Goal: Task Accomplishment & Management: Complete application form

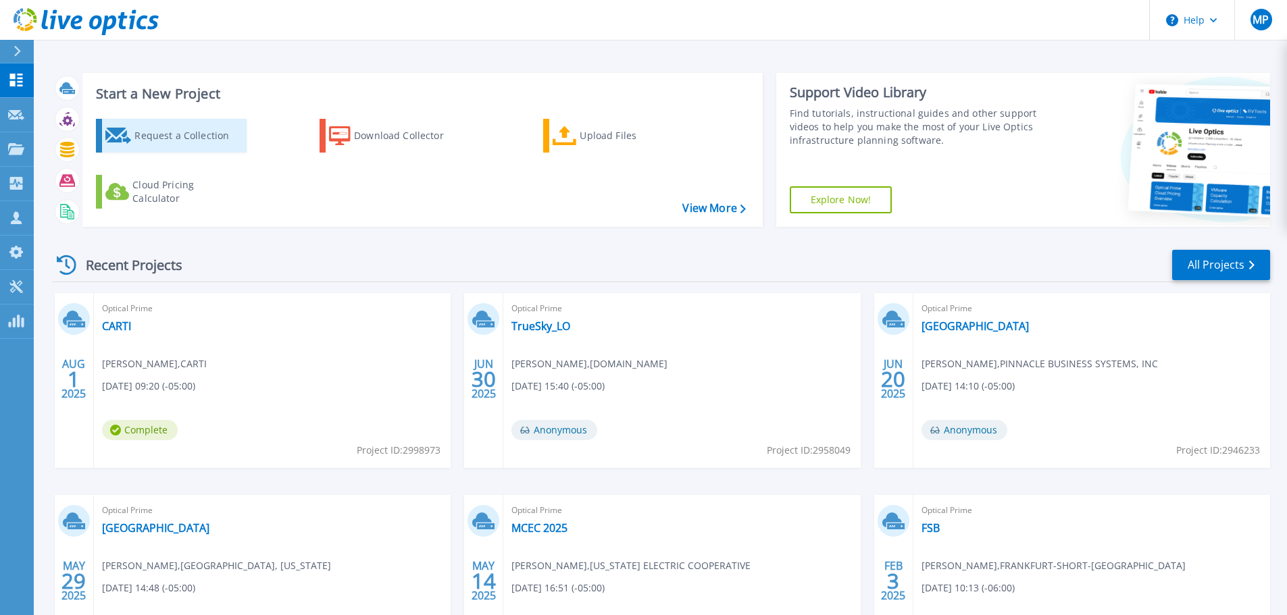
click at [189, 145] on div "Request a Collection" at bounding box center [188, 135] width 108 height 27
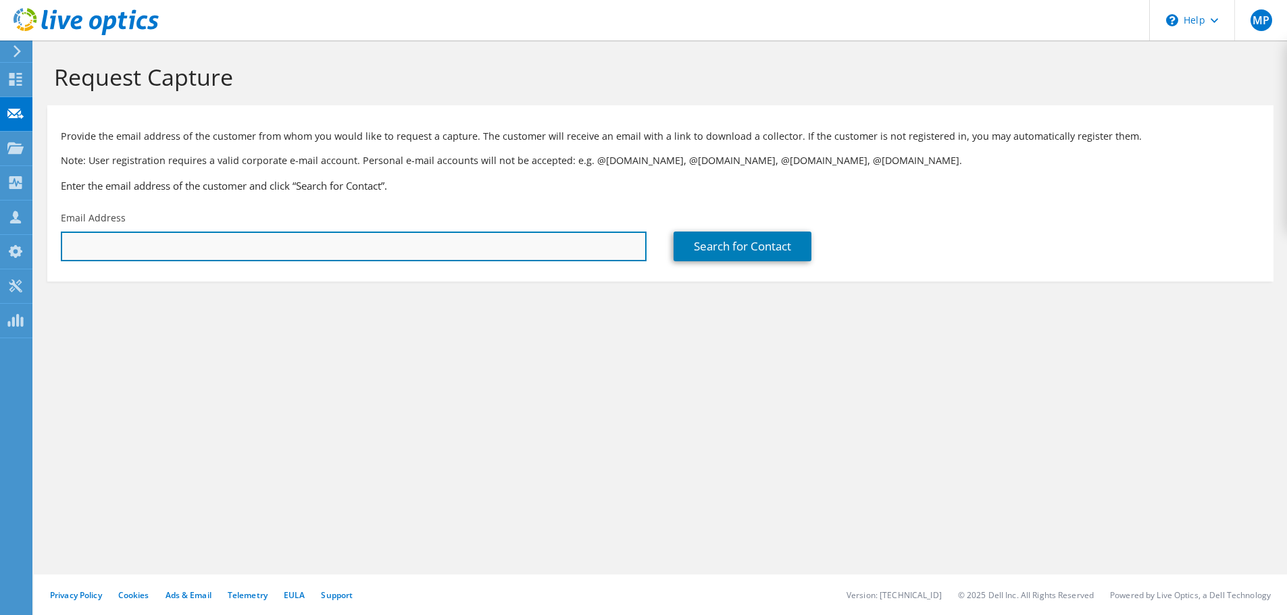
click at [490, 255] on input "text" at bounding box center [354, 247] width 586 height 30
paste input "John.ONeal@ouhealth.com"
type input "John.ONeal@ouhealth.com"
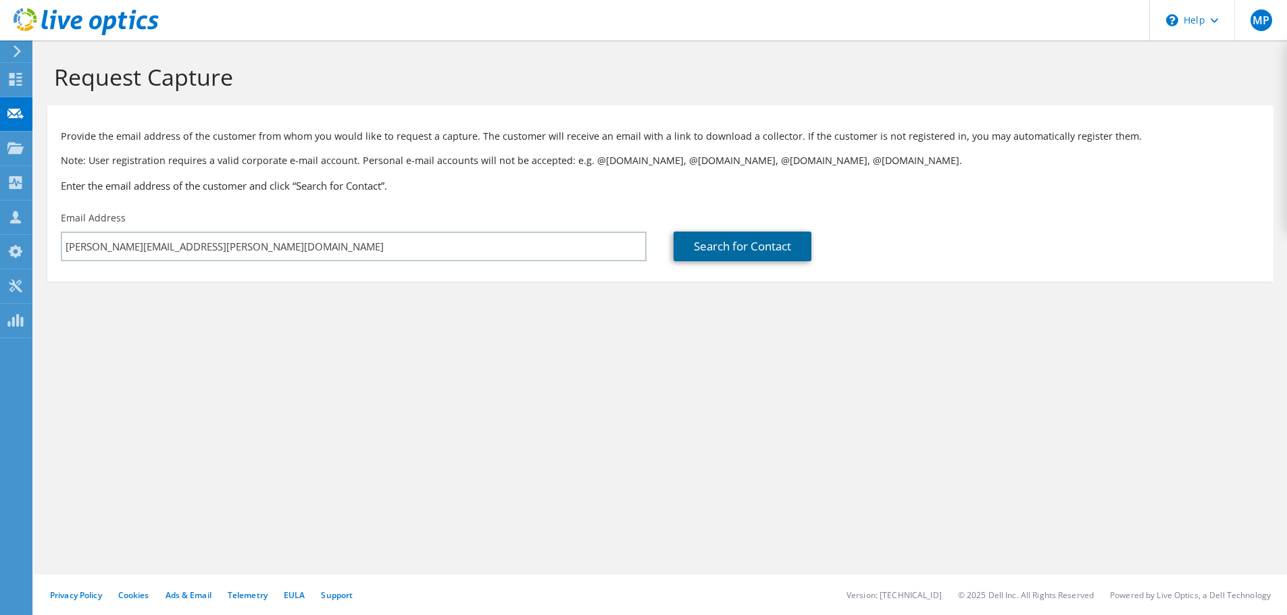
click at [751, 244] on link "Search for Contact" at bounding box center [742, 247] width 138 height 30
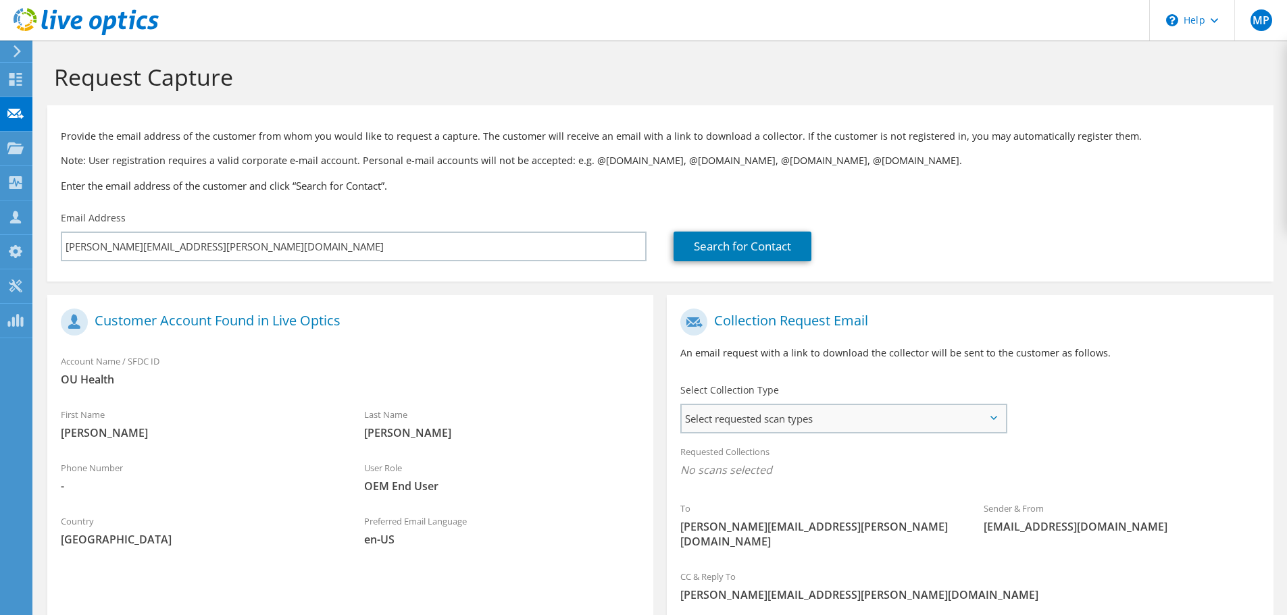
click at [772, 412] on span "Select requested scan types" at bounding box center [843, 418] width 324 height 27
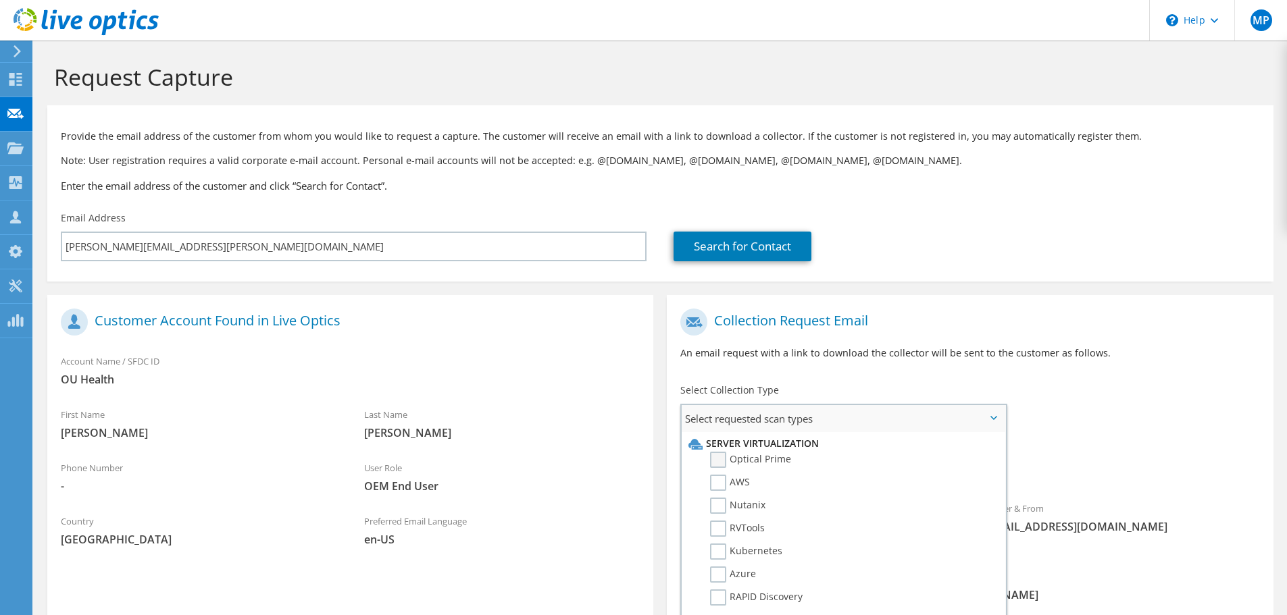
click at [755, 465] on label "Optical Prime" at bounding box center [750, 460] width 81 height 16
click at [0, 0] on input "Optical Prime" at bounding box center [0, 0] width 0 height 0
click at [1043, 418] on div "To John.ONeal@ouhealth.com Sender & From liveoptics@liveoptics.com" at bounding box center [970, 434] width 606 height 265
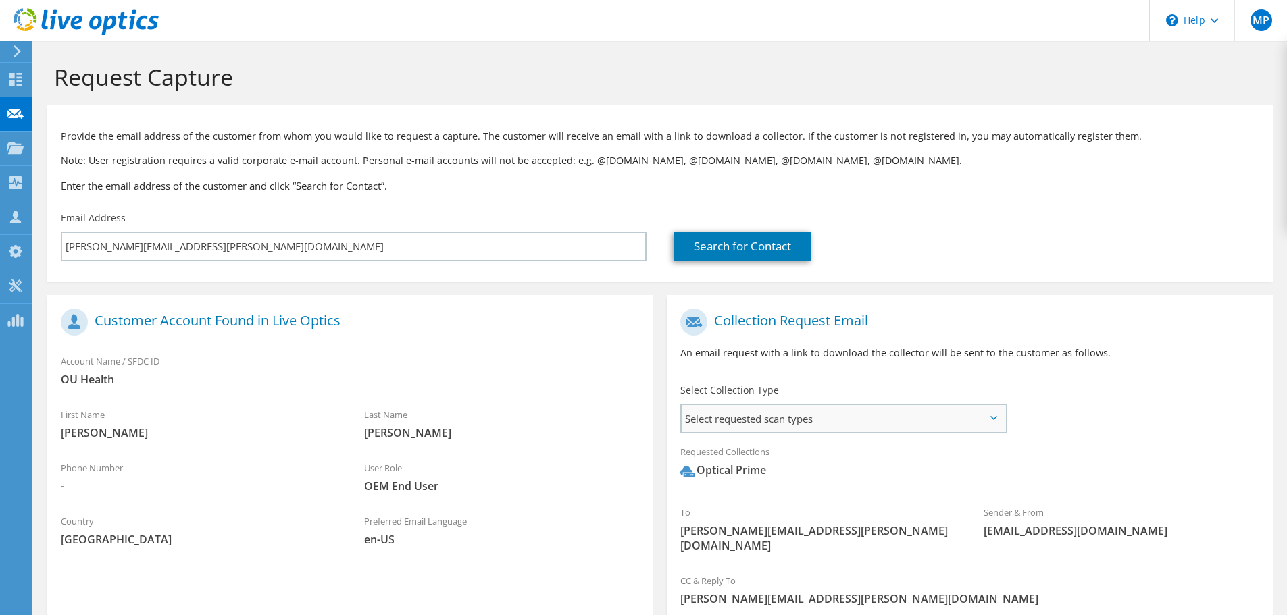
click at [1002, 419] on span "Select requested scan types" at bounding box center [843, 418] width 324 height 27
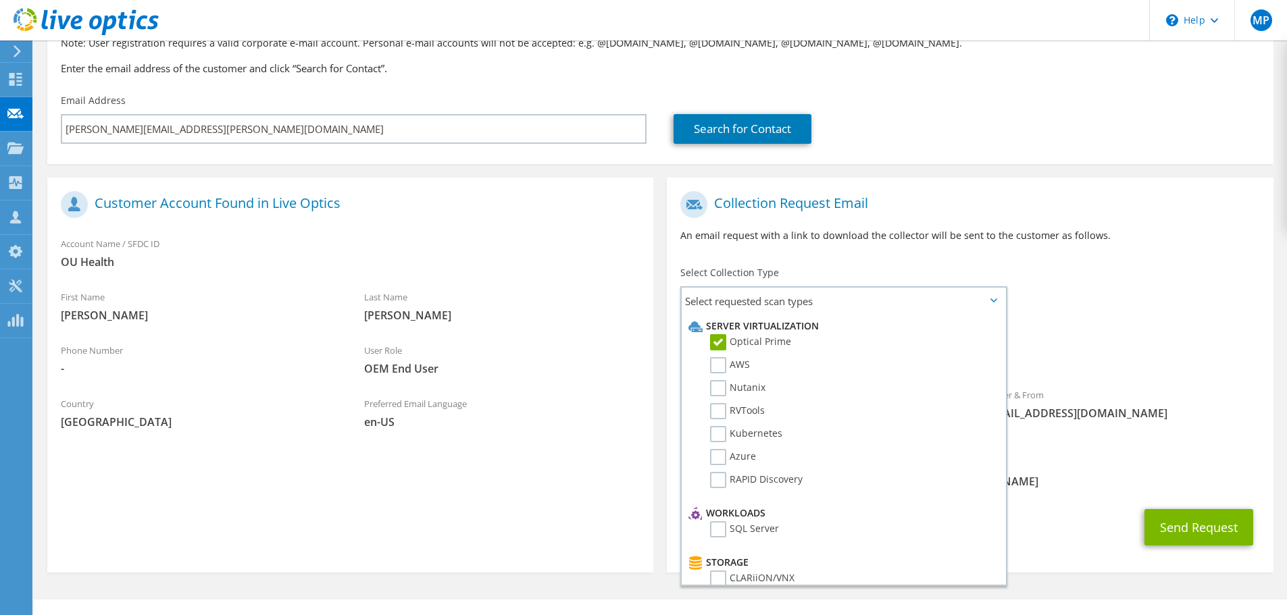
scroll to position [128, 0]
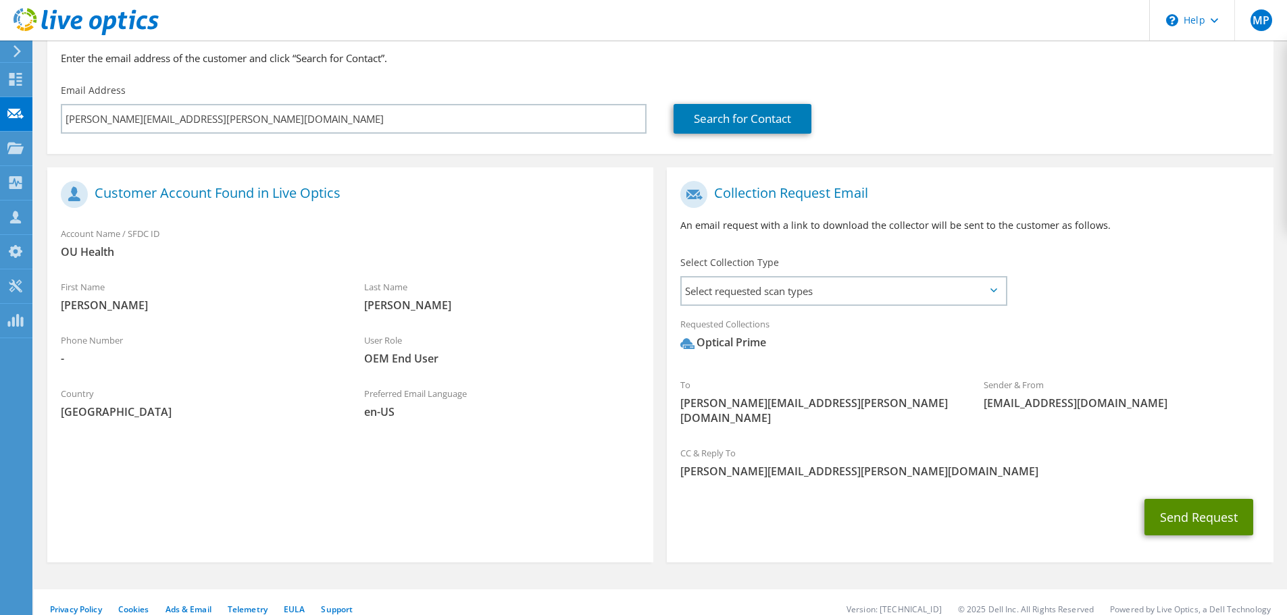
click at [1193, 499] on button "Send Request" at bounding box center [1198, 517] width 109 height 36
